Goal: Task Accomplishment & Management: Use online tool/utility

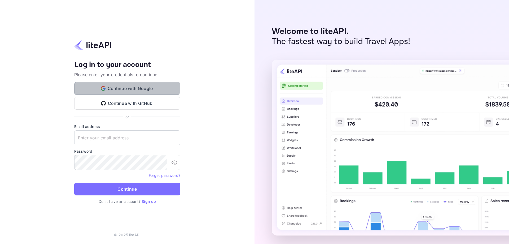
click at [108, 88] on button "Continue with Google" at bounding box center [127, 88] width 106 height 13
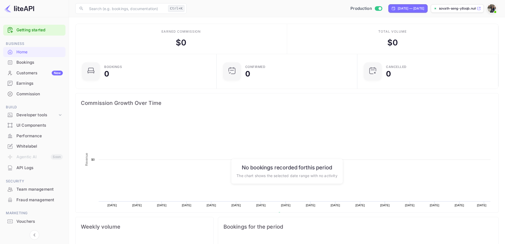
scroll to position [82, 134]
click at [23, 146] on div "Whitelabel" at bounding box center [39, 146] width 46 height 6
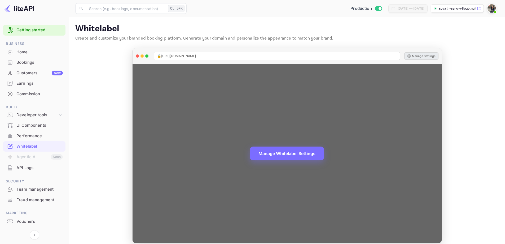
click at [420, 56] on button "Manage Settings" at bounding box center [421, 55] width 34 height 7
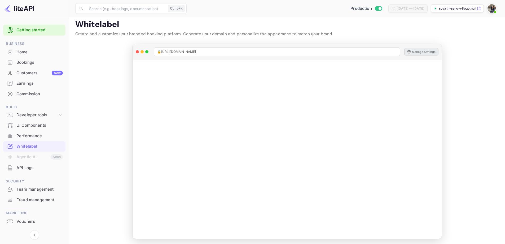
scroll to position [6, 0]
click at [59, 115] on icon at bounding box center [60, 114] width 5 height 5
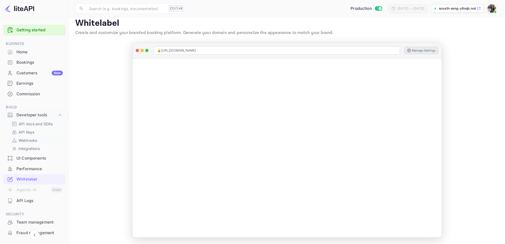
click at [25, 138] on p "Webhooks" at bounding box center [28, 140] width 19 height 6
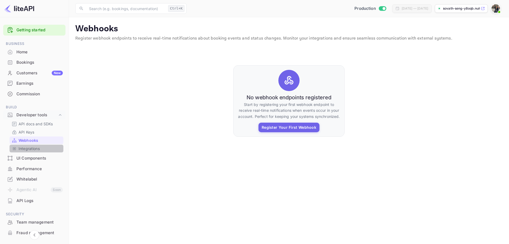
click at [40, 149] on link "Integrations" at bounding box center [37, 149] width 50 height 6
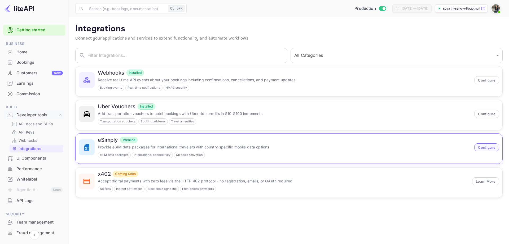
click at [491, 147] on button "Configure" at bounding box center [486, 147] width 25 height 8
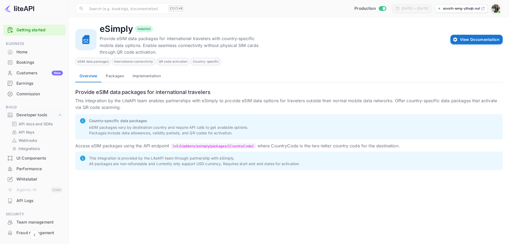
click at [114, 75] on button "Packages" at bounding box center [115, 75] width 27 height 13
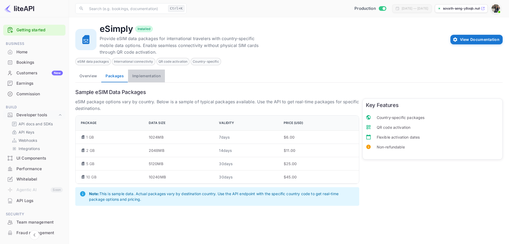
click at [145, 73] on button "Implementation" at bounding box center [146, 75] width 37 height 13
